Goal: Find contact information

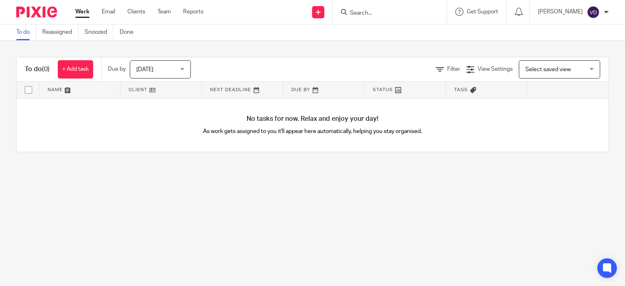
click at [399, 17] on div at bounding box center [390, 12] width 114 height 24
click at [370, 16] on input "Search" at bounding box center [385, 13] width 73 height 7
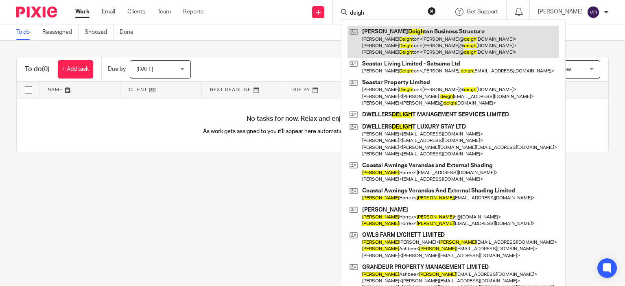
type input "deigh"
click at [394, 45] on link at bounding box center [454, 42] width 212 height 32
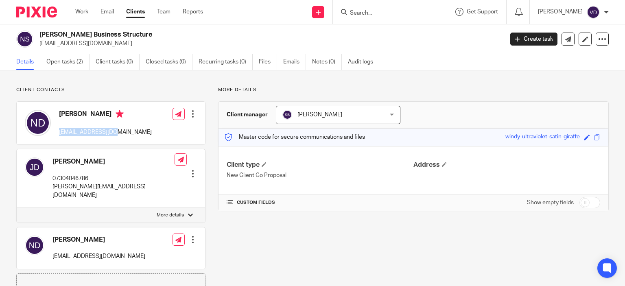
drag, startPoint x: 118, startPoint y: 134, endPoint x: 58, endPoint y: 130, distance: 60.4
click at [58, 130] on div "[PERSON_NAME] [EMAIL_ADDRESS][DOMAIN_NAME]" at bounding box center [88, 123] width 127 height 35
copy p "[EMAIL_ADDRESS][DOMAIN_NAME]"
